Goal: Find specific page/section: Locate a particular part of the current website

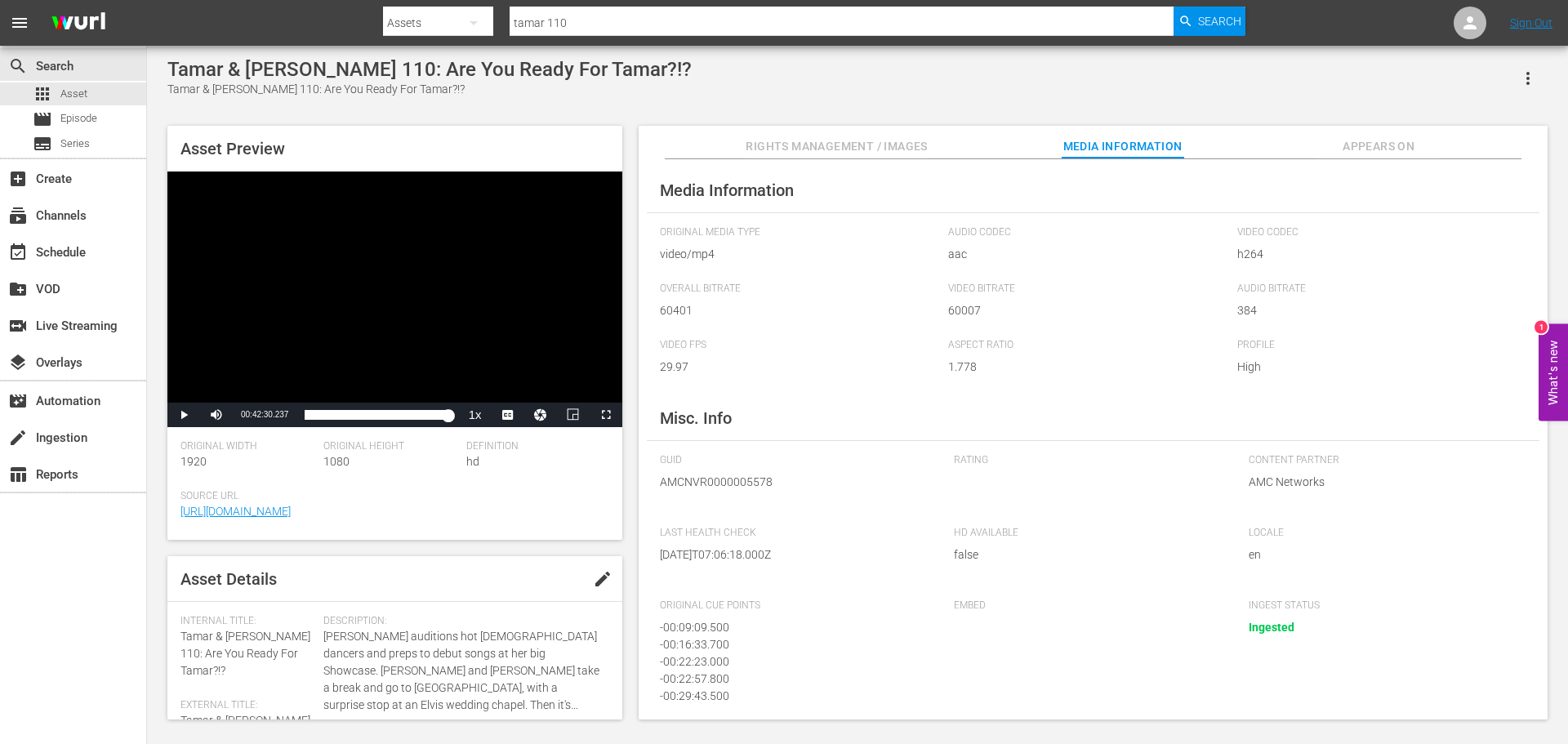
click at [712, 18] on input "tamar 110" at bounding box center [841, 23] width 664 height 40
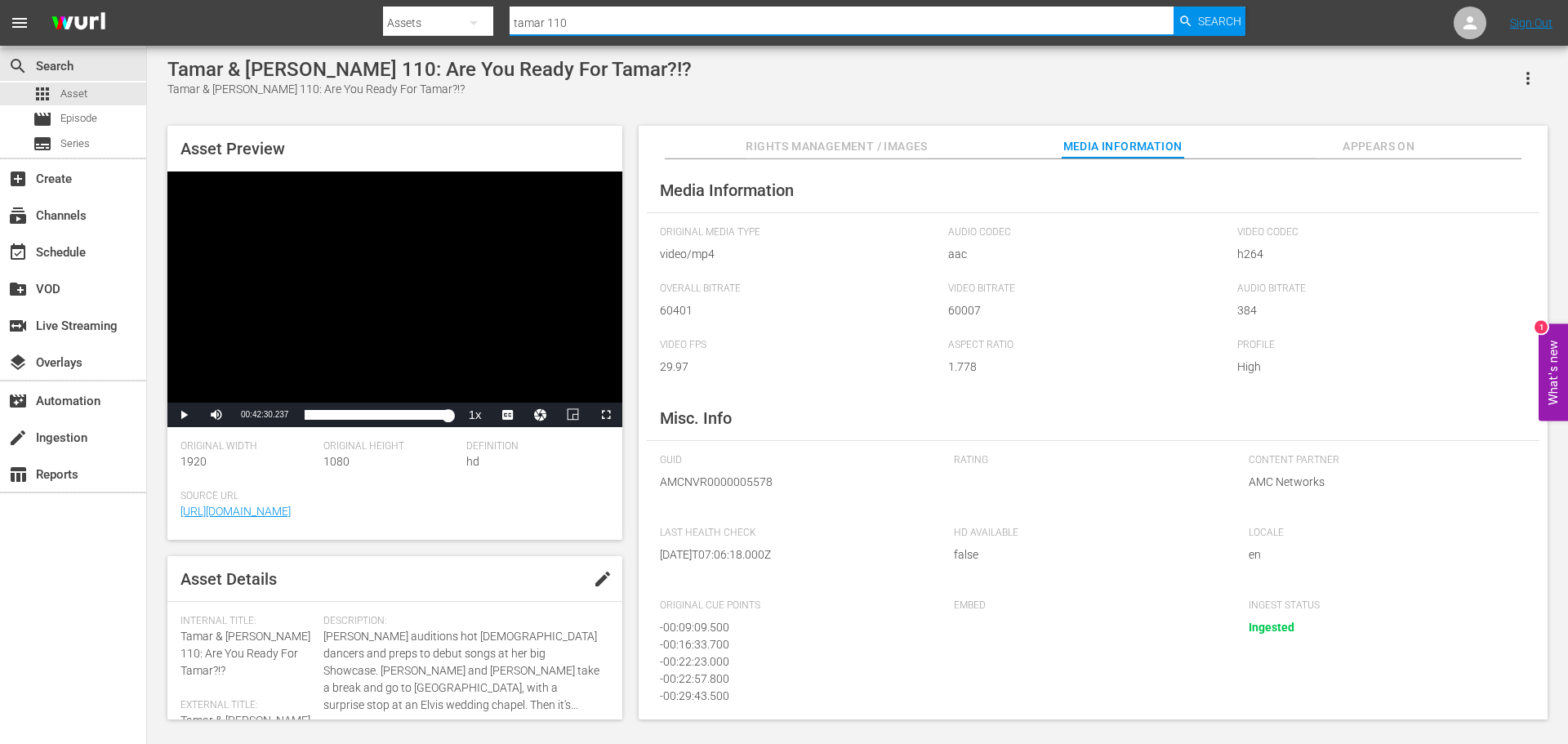
click at [712, 18] on input "tamar 110" at bounding box center [841, 23] width 664 height 40
paste input "AMCNVR0000052569"
type input "AMCNVR0000052569"
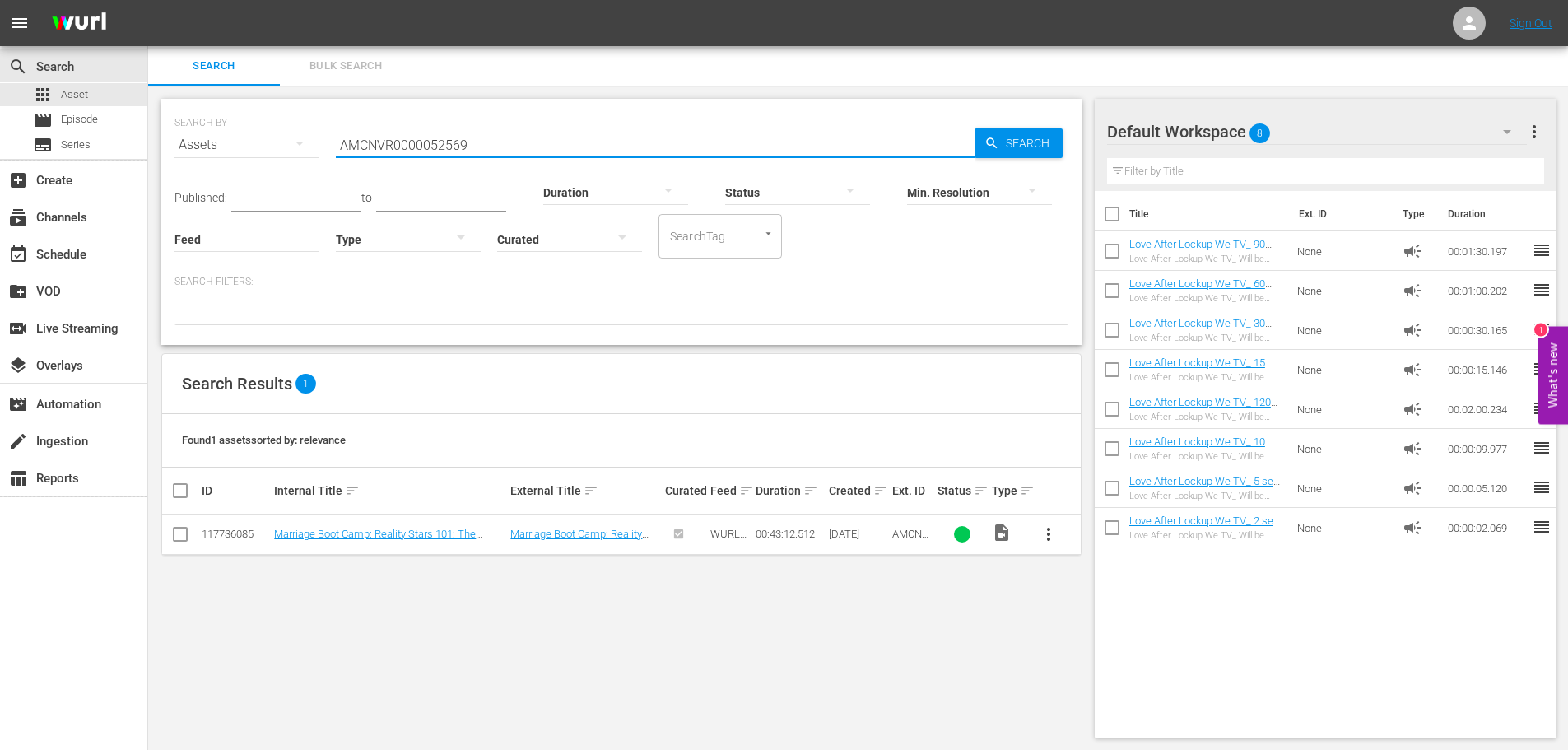
click at [623, 148] on input "AMCNVR0000052569" at bounding box center [655, 145] width 639 height 40
click at [433, 538] on link "Marriage Boot Camp: Reality Stars 101: The Ambush" at bounding box center [375, 540] width 202 height 25
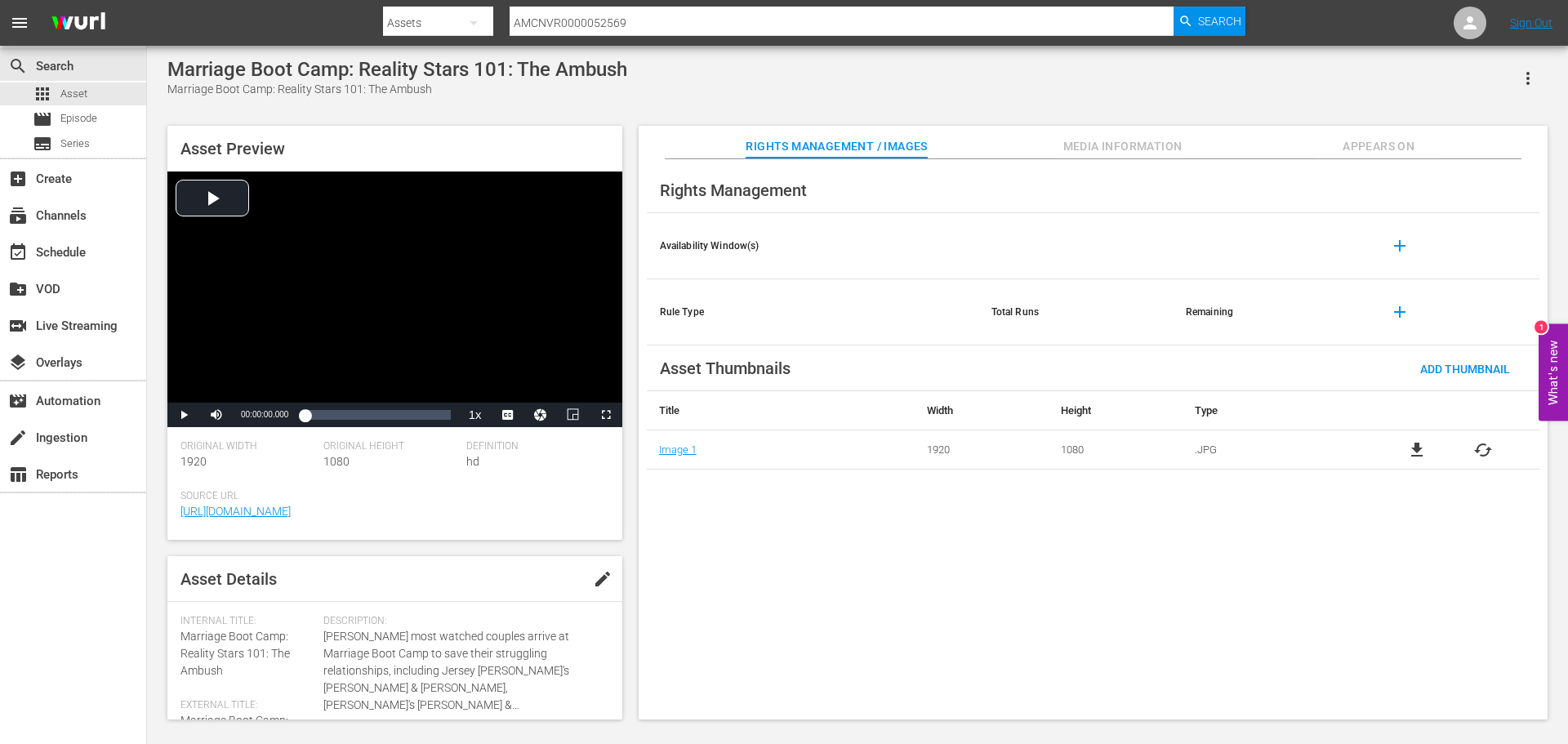
click at [1155, 143] on span "Media Information" at bounding box center [1123, 147] width 123 height 21
